Goal: Find specific page/section: Find specific page/section

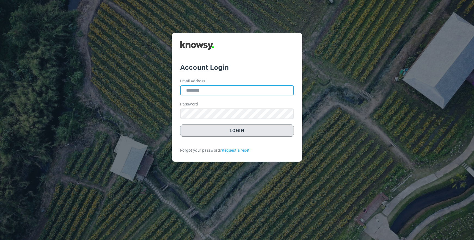
type input "**********"
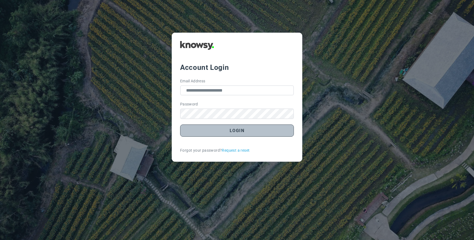
click at [238, 130] on button "Login" at bounding box center [237, 131] width 114 height 12
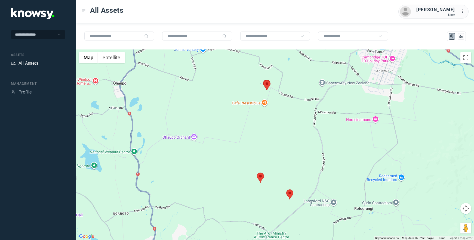
click at [25, 61] on div "All Assets" at bounding box center [28, 63] width 20 height 7
click at [107, 36] on input "text" at bounding box center [116, 36] width 52 height 5
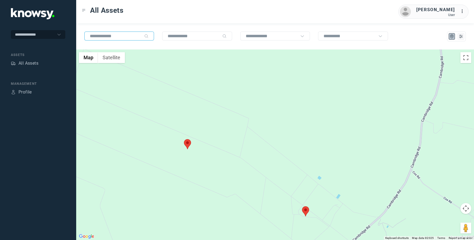
click at [184, 139] on area at bounding box center [184, 139] width 0 height 0
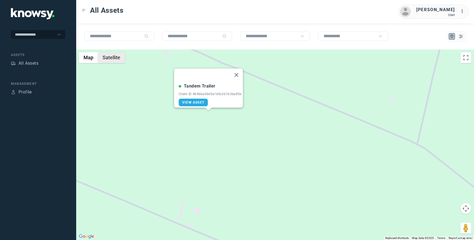
click at [116, 57] on button "Satellite" at bounding box center [111, 57] width 27 height 11
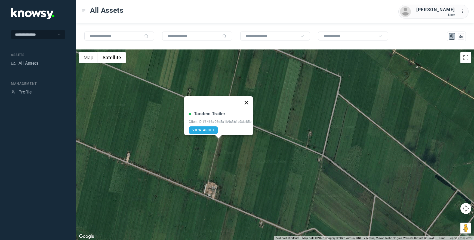
click at [247, 97] on button "Close" at bounding box center [246, 102] width 13 height 13
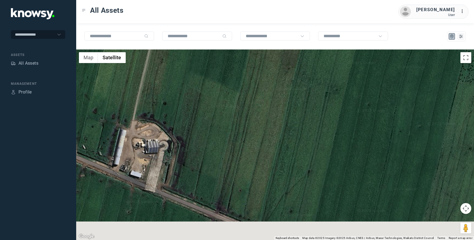
drag, startPoint x: 234, startPoint y: 180, endPoint x: 237, endPoint y: 87, distance: 93.6
click at [237, 87] on div "To navigate, press the arrow keys." at bounding box center [275, 145] width 398 height 191
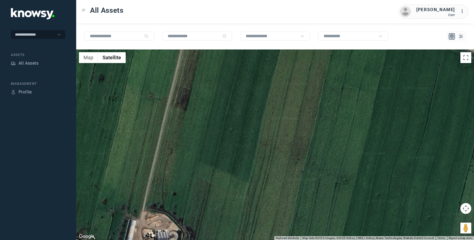
drag, startPoint x: 232, startPoint y: 73, endPoint x: 243, endPoint y: 165, distance: 93.1
click at [243, 165] on div "To navigate, press the arrow keys." at bounding box center [275, 145] width 398 height 191
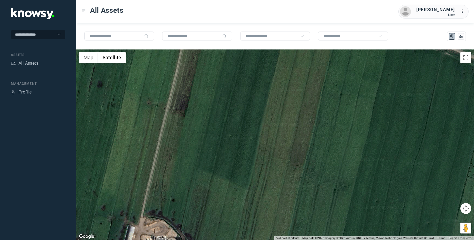
drag, startPoint x: 237, startPoint y: 175, endPoint x: 232, endPoint y: 205, distance: 29.8
click at [232, 206] on div "To navigate, press the arrow keys." at bounding box center [275, 145] width 398 height 191
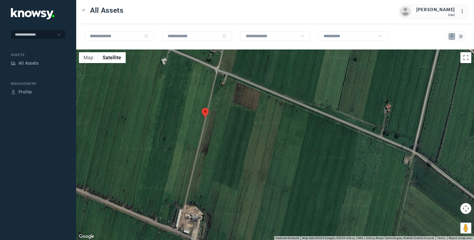
click at [202, 108] on area at bounding box center [202, 108] width 0 height 0
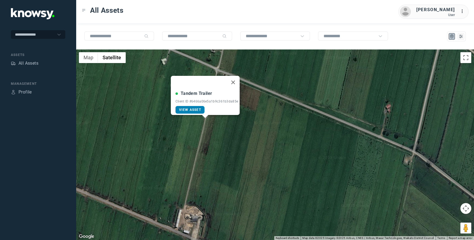
click at [191, 108] on span "View Asset" at bounding box center [190, 110] width 22 height 4
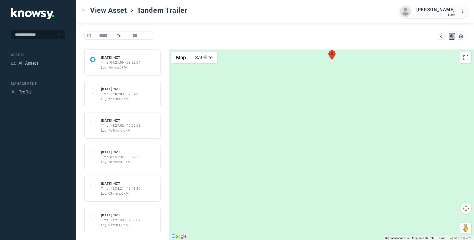
click at [121, 94] on div "Time: 16:02:09 - 17:04:00" at bounding box center [121, 94] width 40 height 5
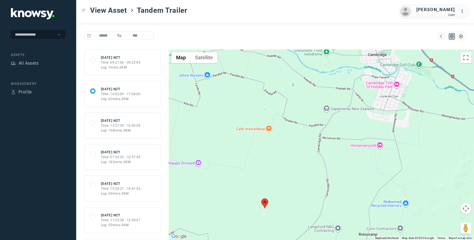
click at [99, 127] on div "68ae5f90e113b46a03615b29 Wed 27 Aug 25 NZT Time: 13:27:52 - 16:02:08 Log: 154mi…" at bounding box center [122, 125] width 65 height 15
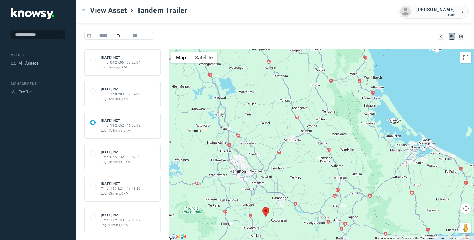
click at [112, 160] on div "Log: 182mins, 0KM" at bounding box center [121, 162] width 40 height 5
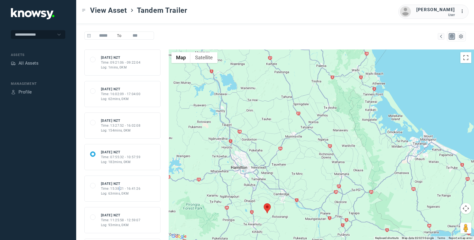
click at [119, 189] on div "Time: 15:38:21 - 16:41:26" at bounding box center [121, 188] width 40 height 5
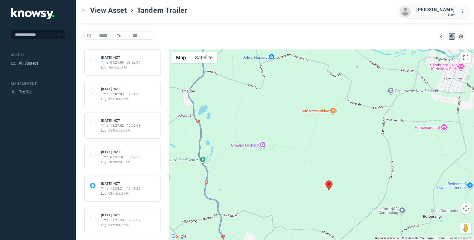
click at [115, 158] on div "Time: 07:55:32 - 10:57:59" at bounding box center [121, 157] width 40 height 5
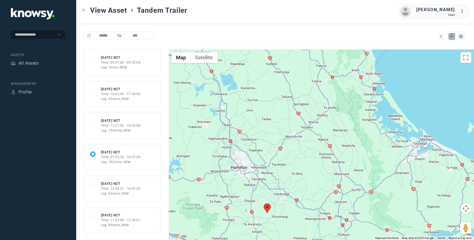
click at [114, 129] on div "Log: 154mins, 0KM" at bounding box center [121, 130] width 40 height 5
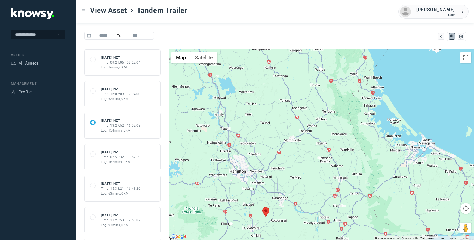
click at [112, 95] on div "Time: 16:02:09 - 17:04:00" at bounding box center [121, 94] width 40 height 5
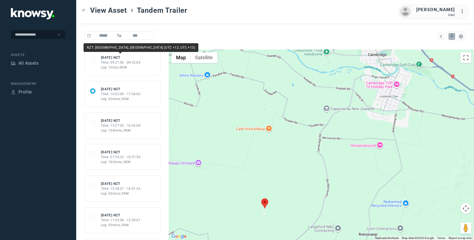
click at [114, 61] on div "Time: 09:21:06 - 09:22:04" at bounding box center [121, 62] width 40 height 5
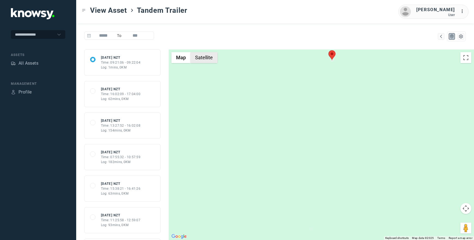
click at [202, 55] on button "Satellite" at bounding box center [203, 57] width 27 height 11
click at [202, 58] on button "Satellite" at bounding box center [203, 57] width 27 height 11
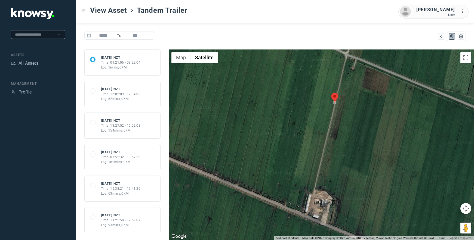
click at [40, 34] on input "text" at bounding box center [35, 34] width 40 height 4
click at [36, 47] on span "Kotare Pastoral" at bounding box center [29, 47] width 28 height 4
type input "**********"
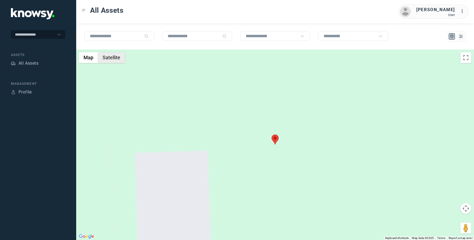
click at [118, 60] on button "Satellite" at bounding box center [111, 57] width 27 height 11
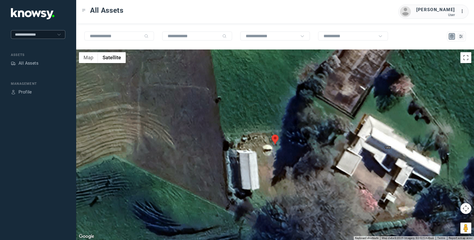
click at [57, 33] on icon at bounding box center [59, 34] width 4 height 4
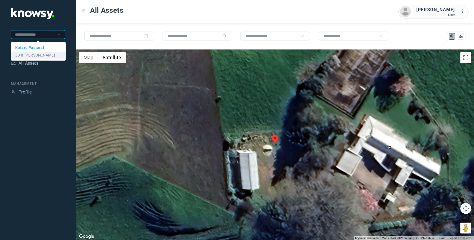
click at [41, 55] on span "JD & RD Wallace" at bounding box center [35, 55] width 40 height 4
type input "**********"
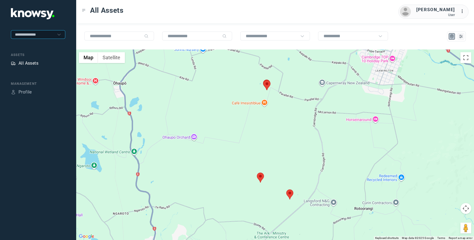
click at [24, 64] on div "All Assets" at bounding box center [28, 63] width 20 height 7
click at [112, 35] on input "text" at bounding box center [116, 36] width 52 height 5
drag, startPoint x: 105, startPoint y: 36, endPoint x: 78, endPoint y: 36, distance: 27.2
click at [78, 36] on div "*******" at bounding box center [275, 36] width 398 height 26
type input "******"
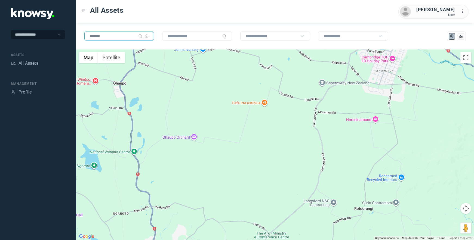
click at [148, 37] on icon at bounding box center [147, 36] width 4 height 4
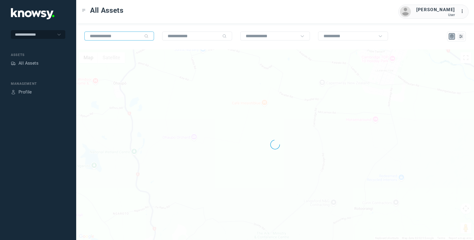
click at [146, 36] on icon "Search" at bounding box center [146, 36] width 3 height 3
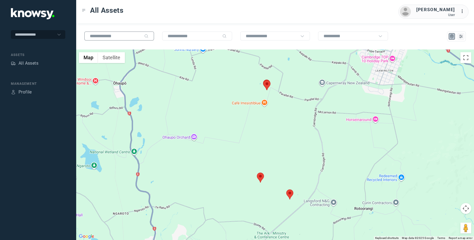
click at [146, 36] on icon "Search" at bounding box center [146, 36] width 3 height 3
click at [118, 33] on div at bounding box center [119, 36] width 70 height 9
click at [119, 36] on input "text" at bounding box center [116, 36] width 52 height 5
click at [282, 36] on input "text" at bounding box center [272, 36] width 52 height 5
click at [281, 54] on li "Equipment" at bounding box center [275, 50] width 70 height 9
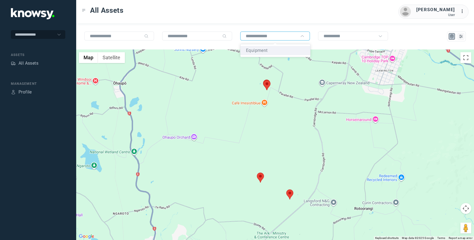
type input "*********"
click at [211, 36] on input "text" at bounding box center [194, 36] width 52 height 5
click at [224, 36] on icon "Search" at bounding box center [224, 36] width 3 height 3
click at [137, 35] on input "text" at bounding box center [116, 36] width 52 height 5
click at [257, 173] on area at bounding box center [257, 173] width 0 height 0
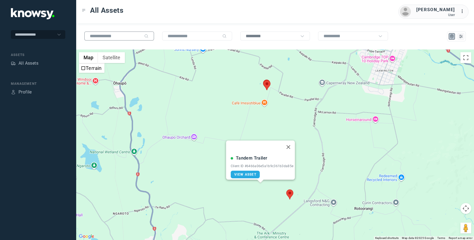
click at [101, 33] on div at bounding box center [119, 36] width 70 height 9
click at [104, 38] on input "text" at bounding box center [116, 36] width 52 height 5
click at [289, 142] on button "Close" at bounding box center [288, 147] width 13 height 13
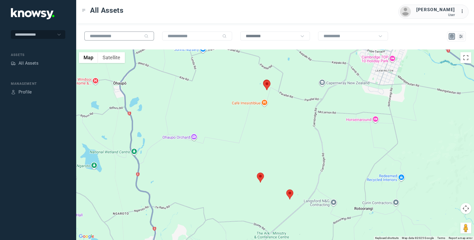
click at [122, 36] on input "text" at bounding box center [116, 36] width 52 height 5
type input "**********"
click at [141, 35] on icon "Search" at bounding box center [140, 36] width 3 height 3
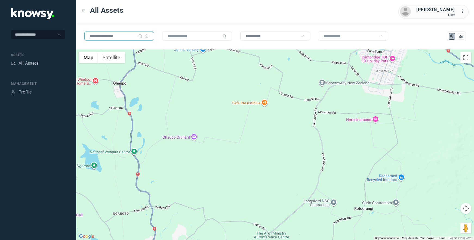
click at [141, 35] on icon "Search" at bounding box center [140, 36] width 3 height 3
click at [146, 36] on icon at bounding box center [147, 36] width 4 height 4
click at [460, 34] on icon "List" at bounding box center [460, 36] width 5 height 5
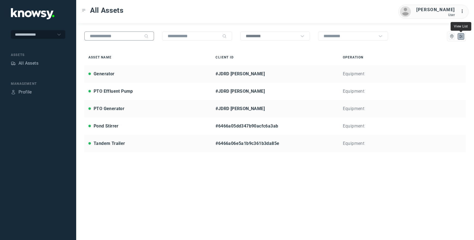
click at [460, 34] on icon "List" at bounding box center [460, 36] width 5 height 5
